Goal: Transaction & Acquisition: Purchase product/service

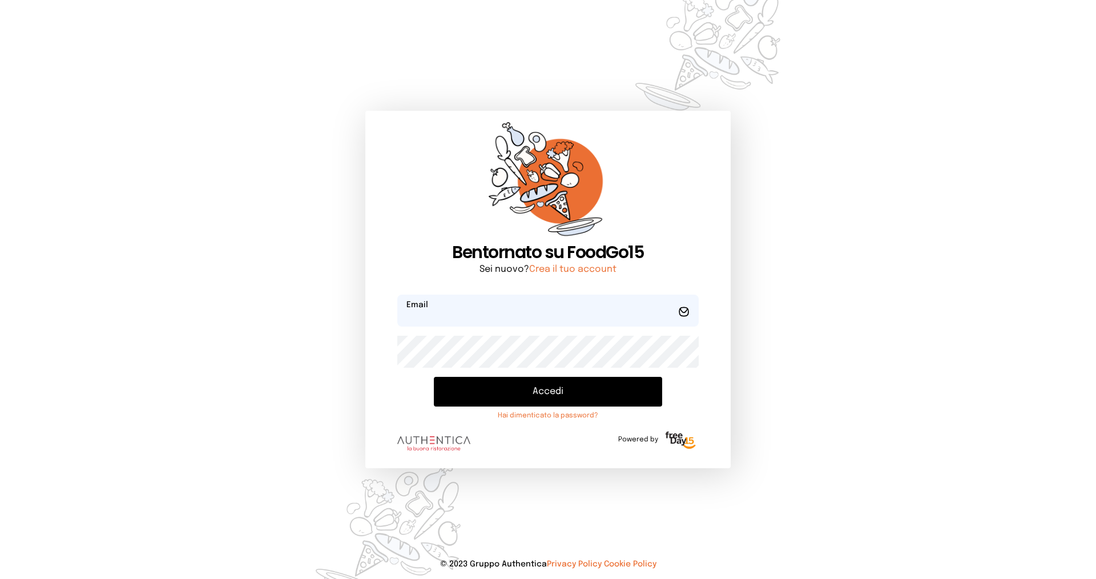
type input "**********"
click at [540, 394] on button "Accedi" at bounding box center [548, 392] width 228 height 30
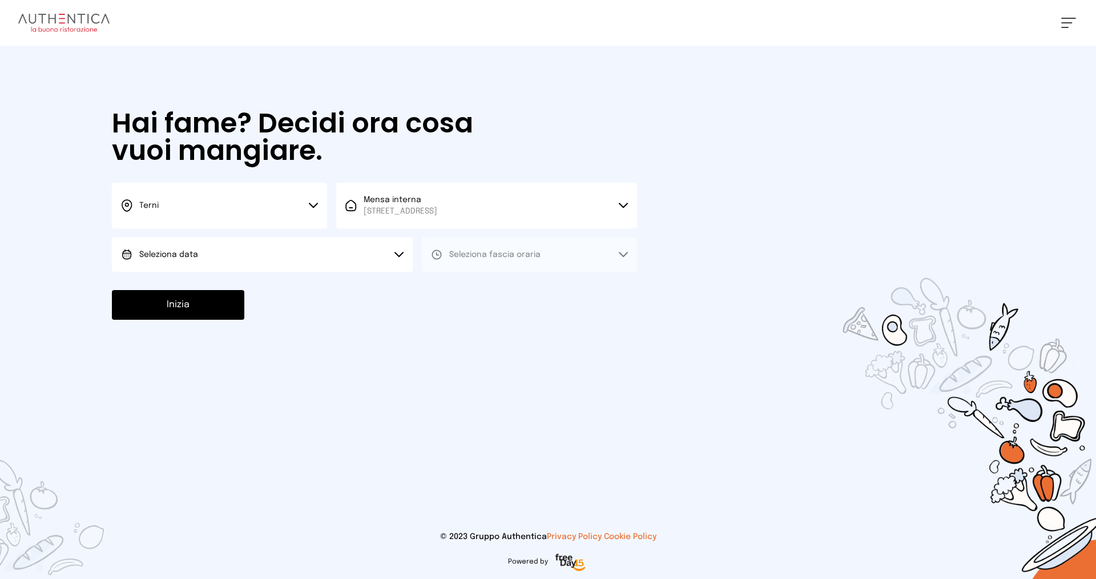
click at [237, 252] on button "Seleziona data" at bounding box center [262, 255] width 301 height 34
click at [154, 289] on span "[DATE], [DATE]" at bounding box center [167, 286] width 56 height 11
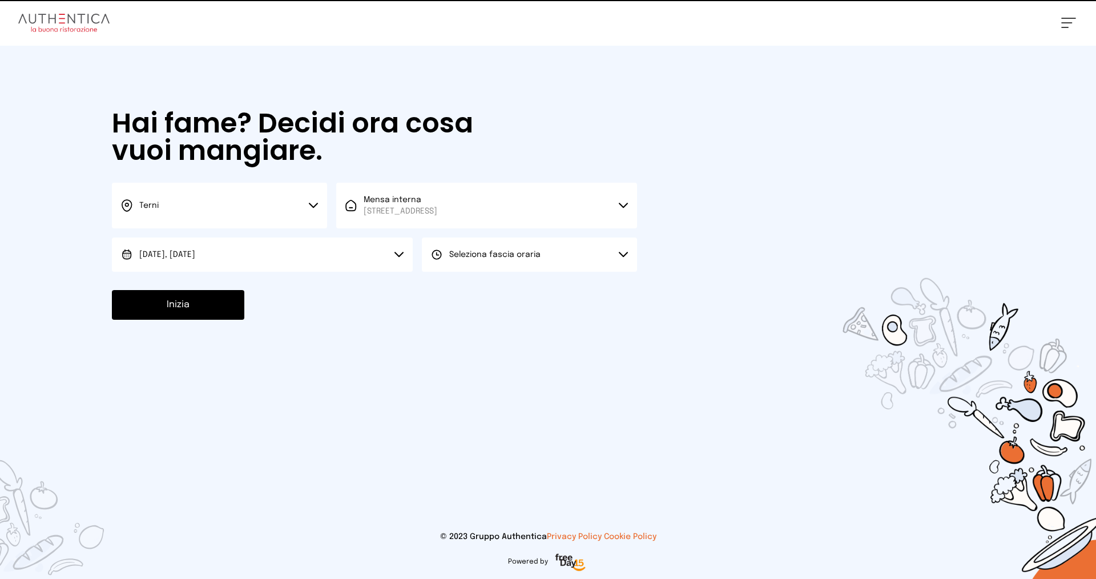
drag, startPoint x: 498, startPoint y: 267, endPoint x: 501, endPoint y: 255, distance: 11.8
click at [498, 266] on button "Seleziona fascia oraria" at bounding box center [529, 255] width 215 height 34
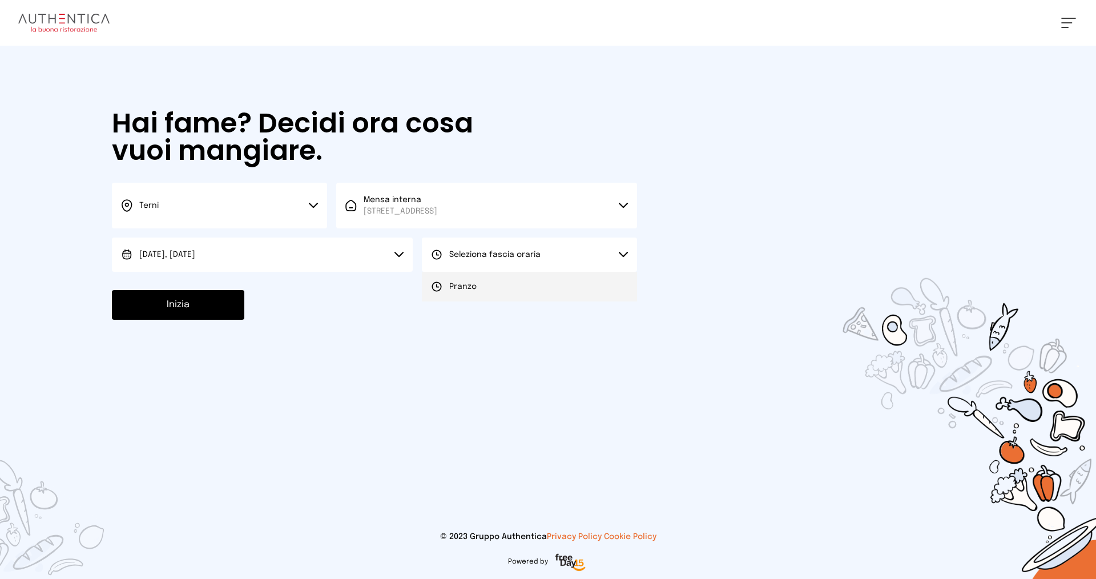
click at [473, 282] on span "Pranzo" at bounding box center [462, 286] width 27 height 11
click at [220, 316] on button "Inizia" at bounding box center [178, 305] width 132 height 30
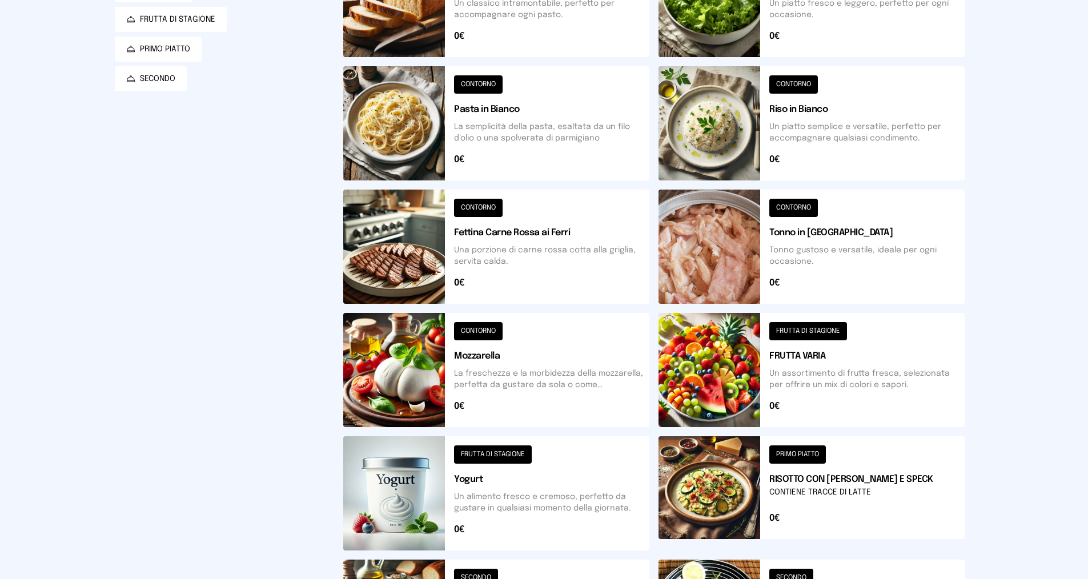
scroll to position [355, 0]
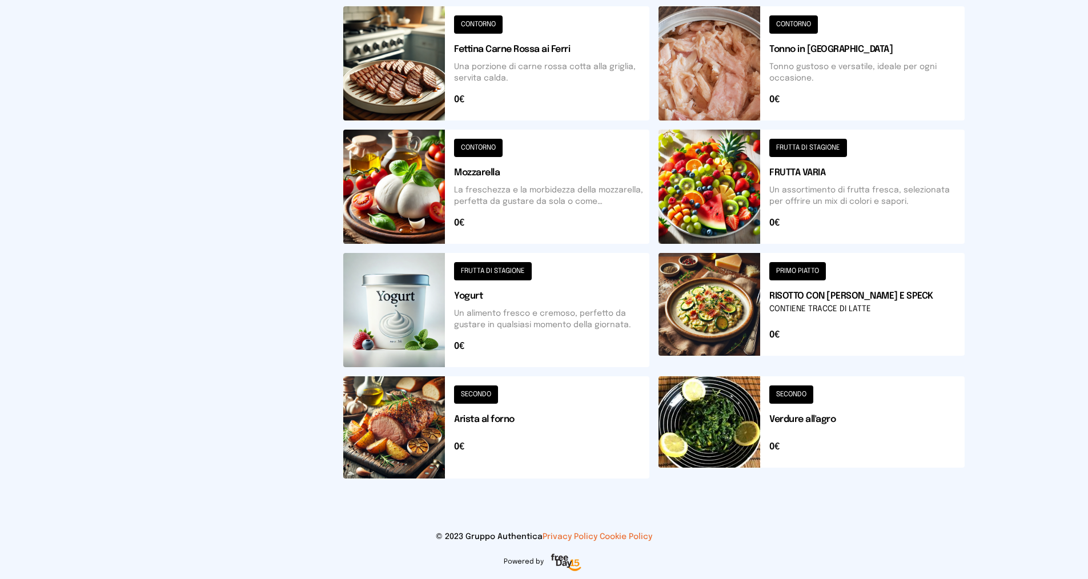
click at [528, 184] on button at bounding box center [496, 187] width 306 height 114
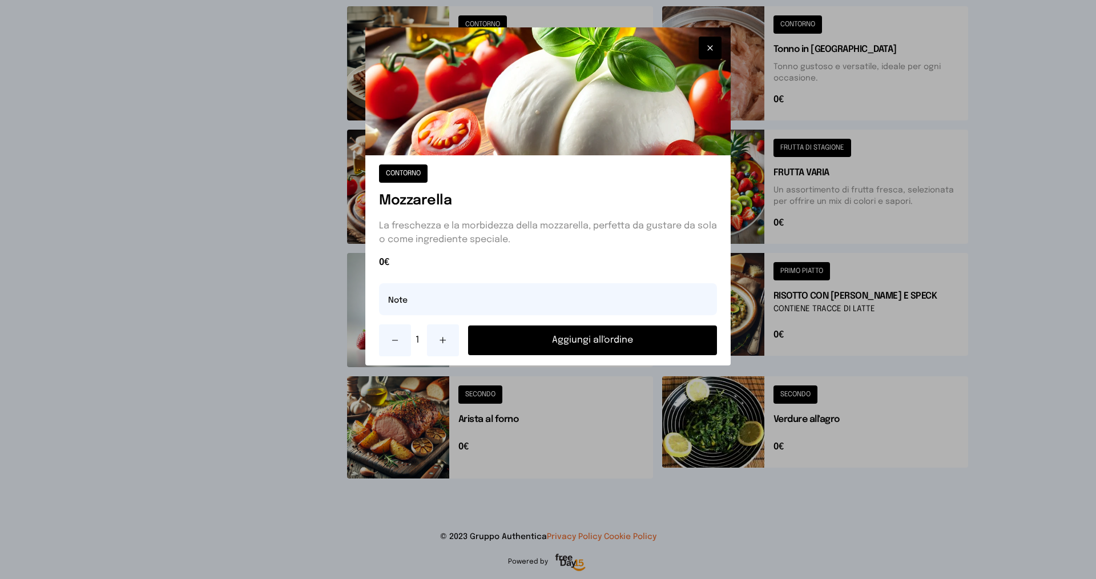
click at [611, 341] on button "Aggiungi all'ordine" at bounding box center [592, 340] width 249 height 30
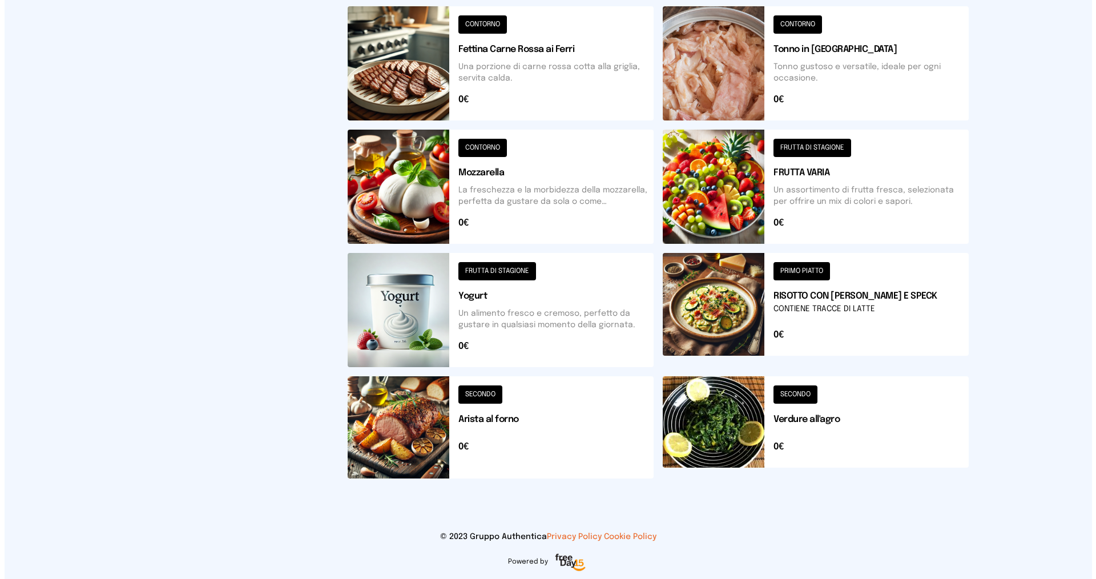
scroll to position [0, 0]
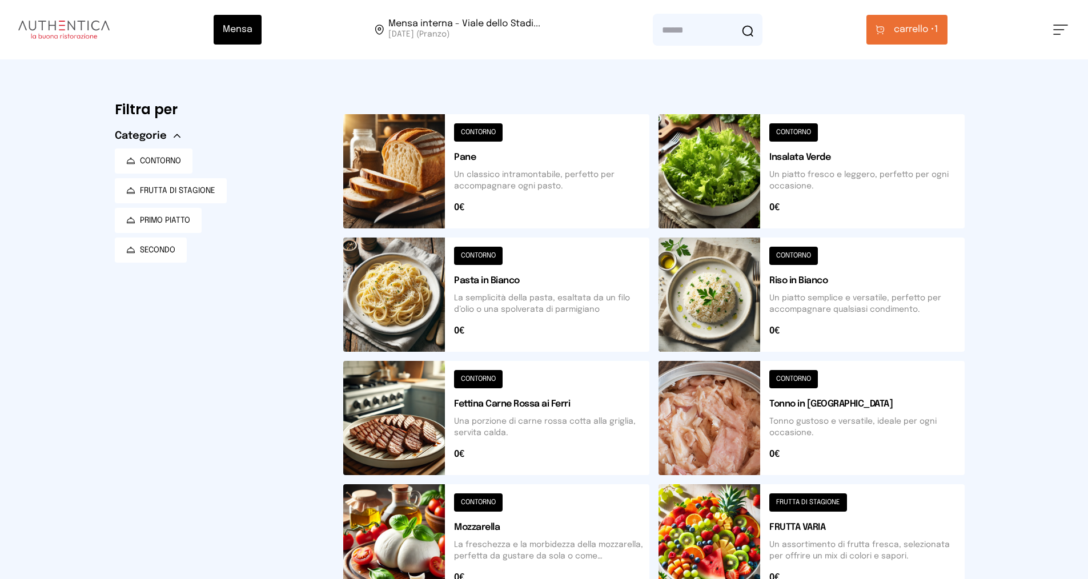
click at [918, 30] on span "carrello •" at bounding box center [913, 30] width 41 height 14
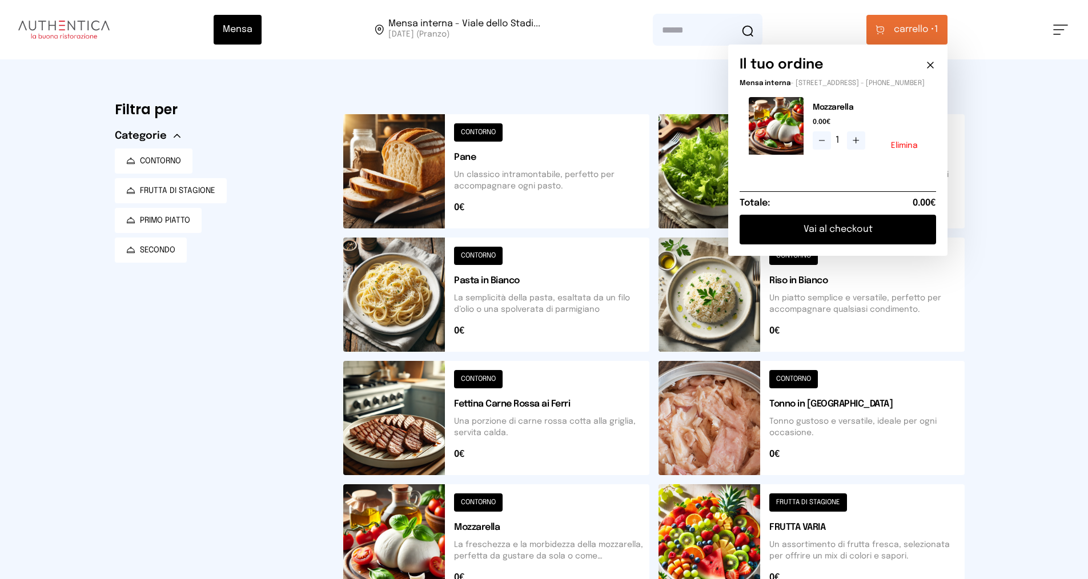
click at [829, 237] on button "Vai al checkout" at bounding box center [837, 230] width 196 height 30
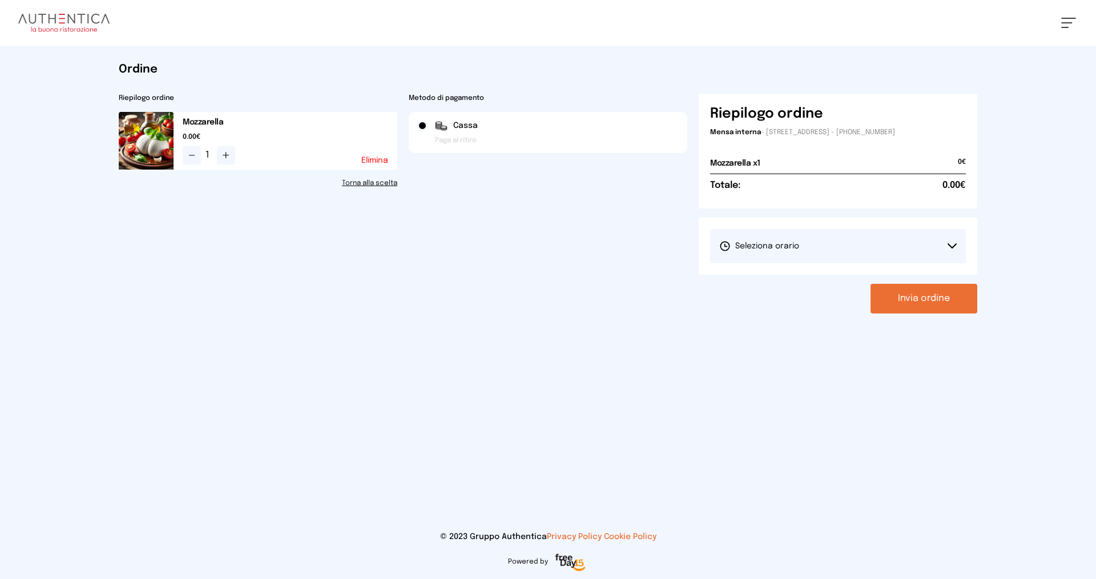
click at [827, 238] on button "Seleziona orario" at bounding box center [838, 246] width 256 height 34
click at [791, 280] on span "1° Turno (13:00 - 15:00)" at bounding box center [762, 277] width 86 height 11
click at [926, 294] on button "Invia ordine" at bounding box center [924, 299] width 107 height 30
